Goal: Information Seeking & Learning: Learn about a topic

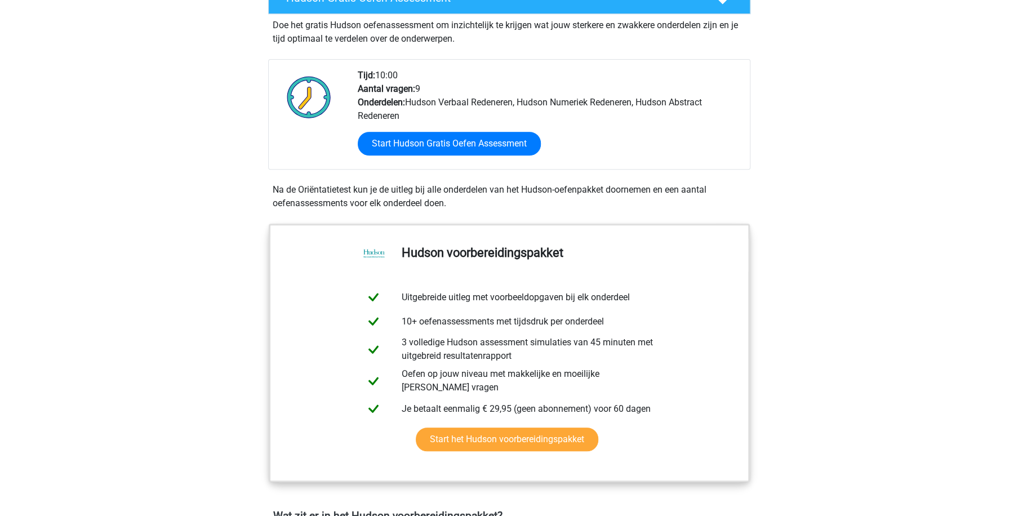
scroll to position [214, 0]
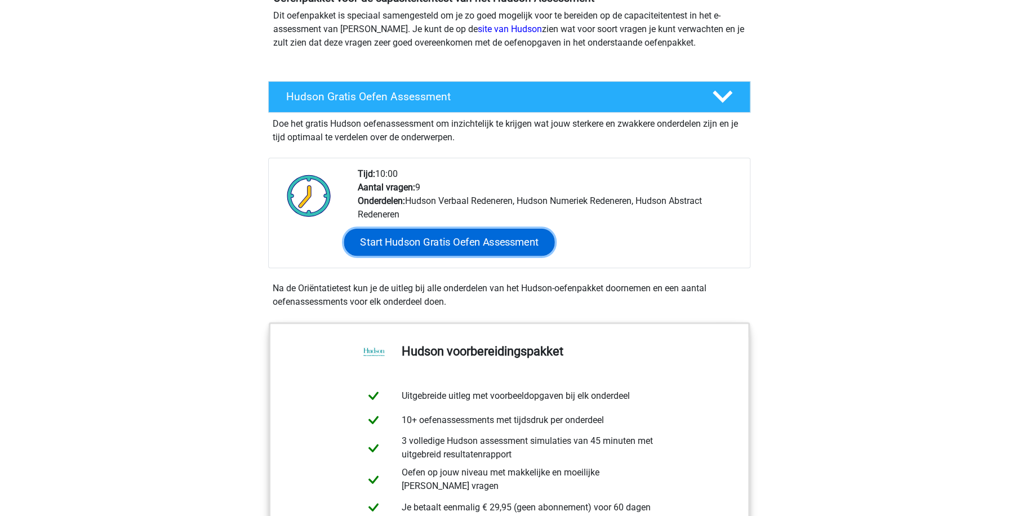
click at [438, 237] on link "Start Hudson Gratis Oefen Assessment" at bounding box center [449, 242] width 211 height 27
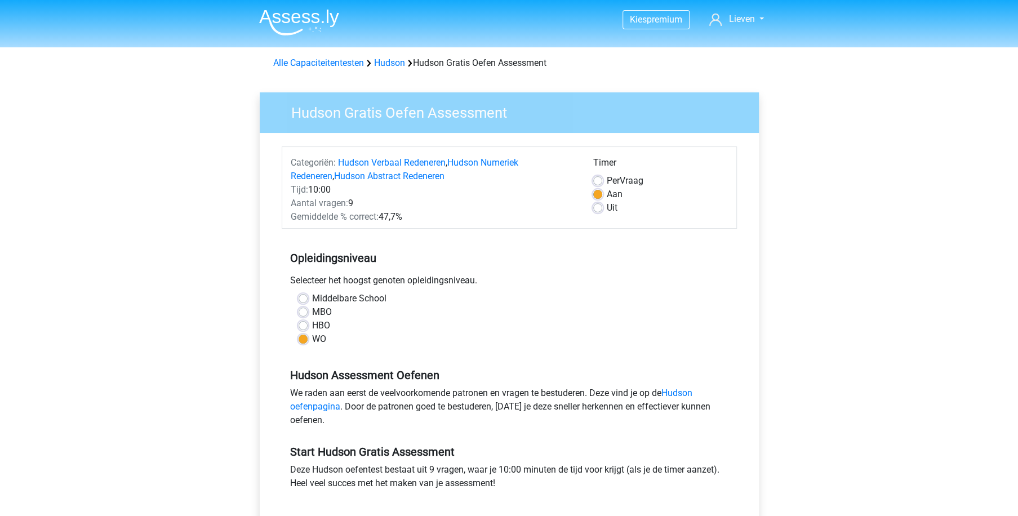
scroll to position [54, 0]
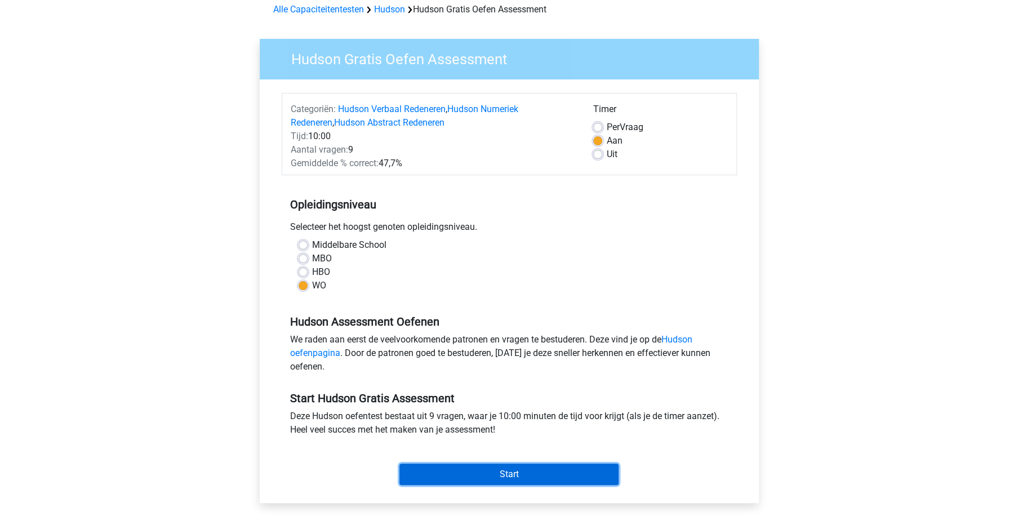
click at [507, 476] on input "Start" at bounding box center [509, 474] width 219 height 21
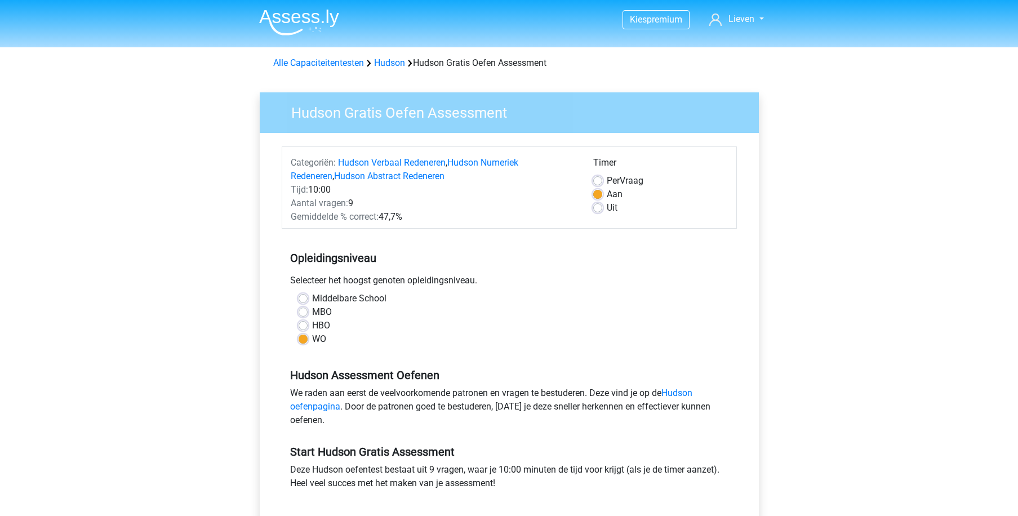
scroll to position [54, 0]
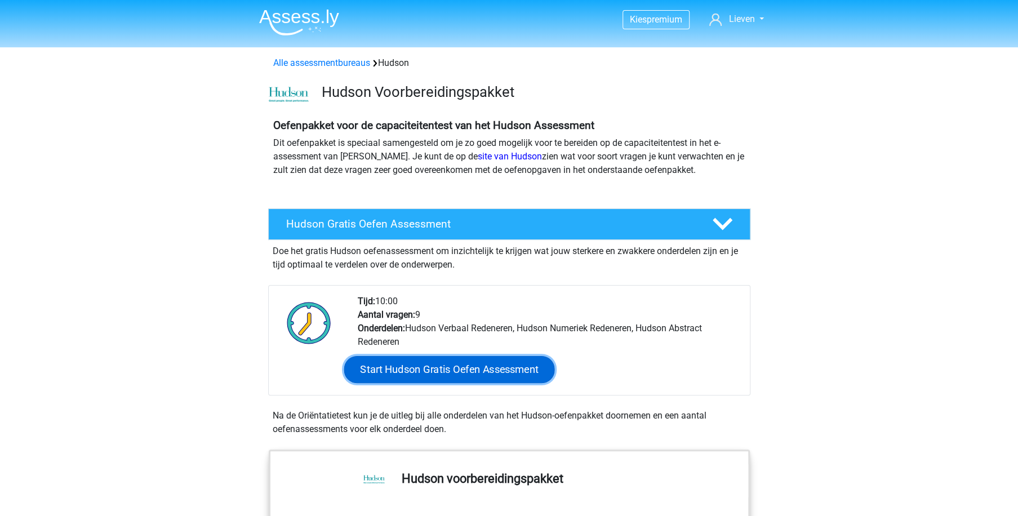
click at [442, 371] on link "Start Hudson Gratis Oefen Assessment" at bounding box center [449, 369] width 211 height 27
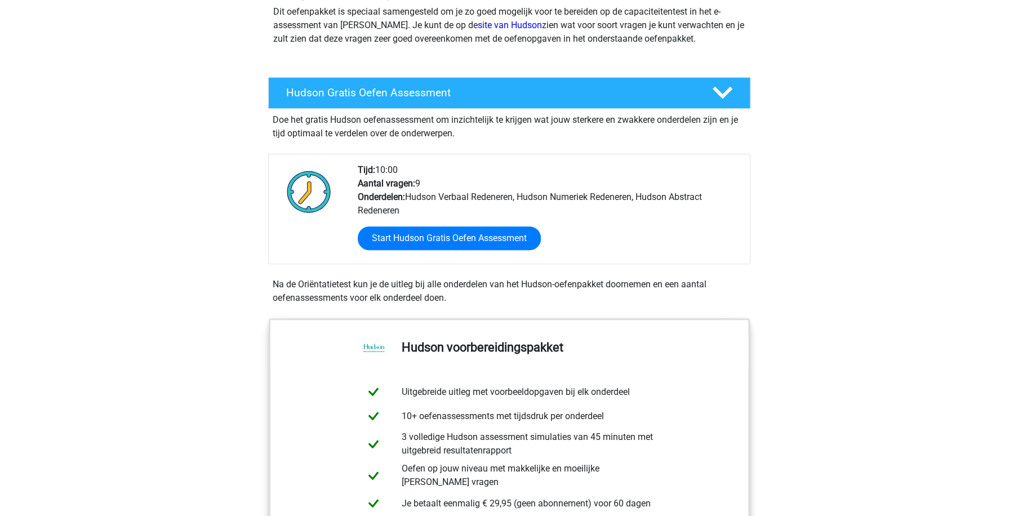
scroll to position [322, 0]
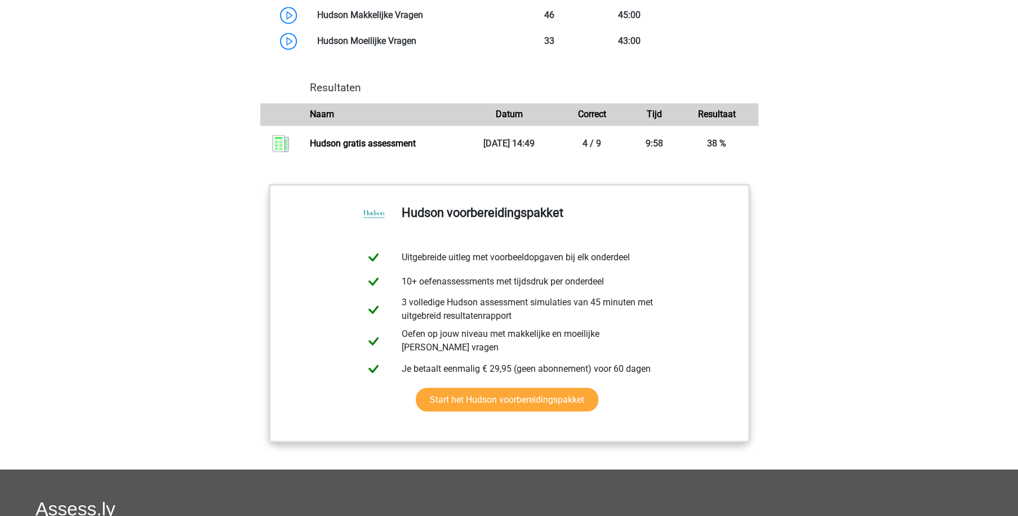
scroll to position [966, 0]
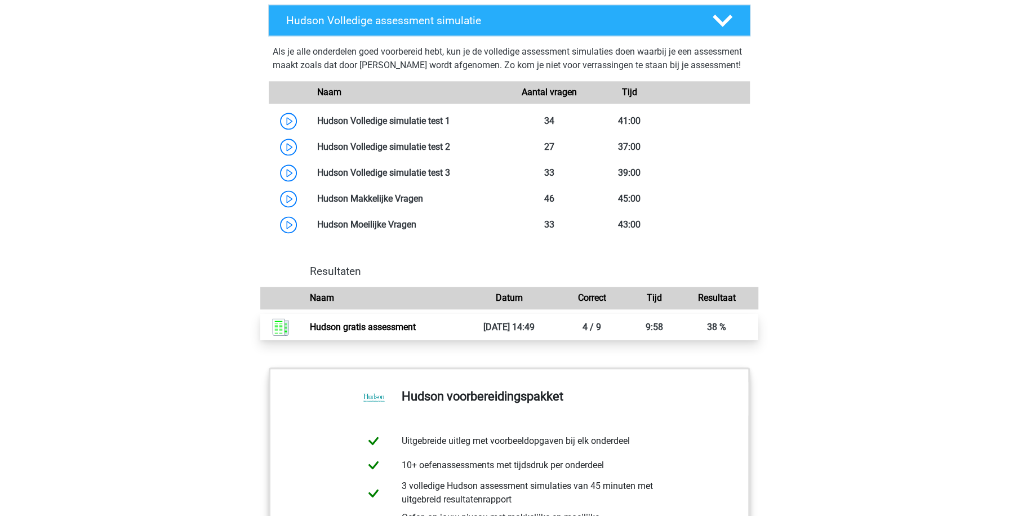
click at [362, 332] on link "Hudson gratis assessment" at bounding box center [363, 327] width 106 height 11
